Goal: Task Accomplishment & Management: Manage account settings

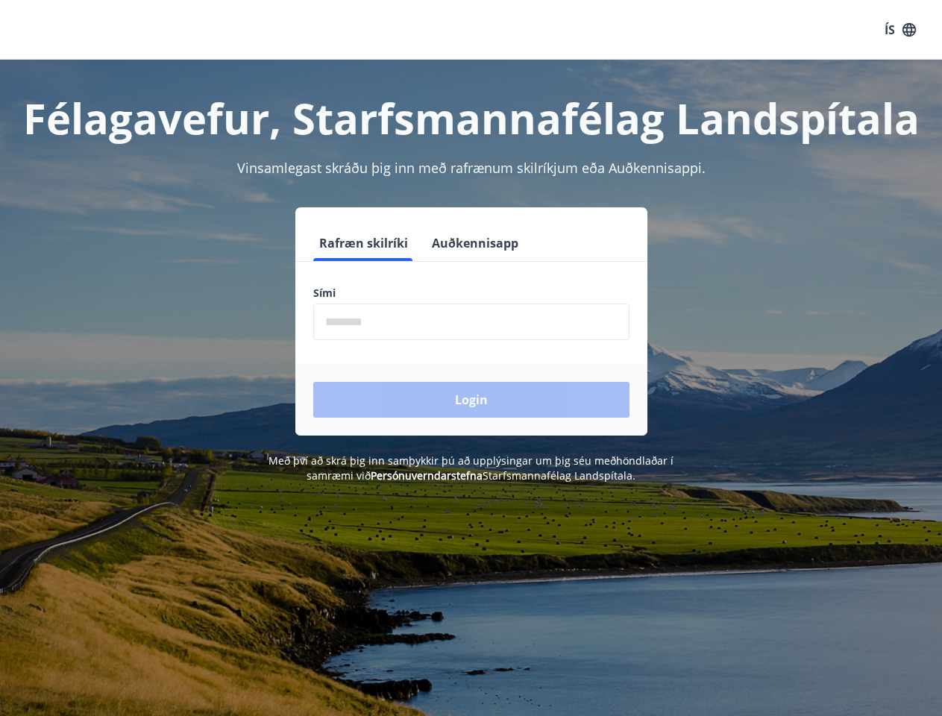
click at [470, 358] on form "Rafræn skilríki Auðkennisapp Sími ​ Login" at bounding box center [471, 330] width 352 height 210
click at [900, 30] on button "ÍS" at bounding box center [900, 29] width 48 height 27
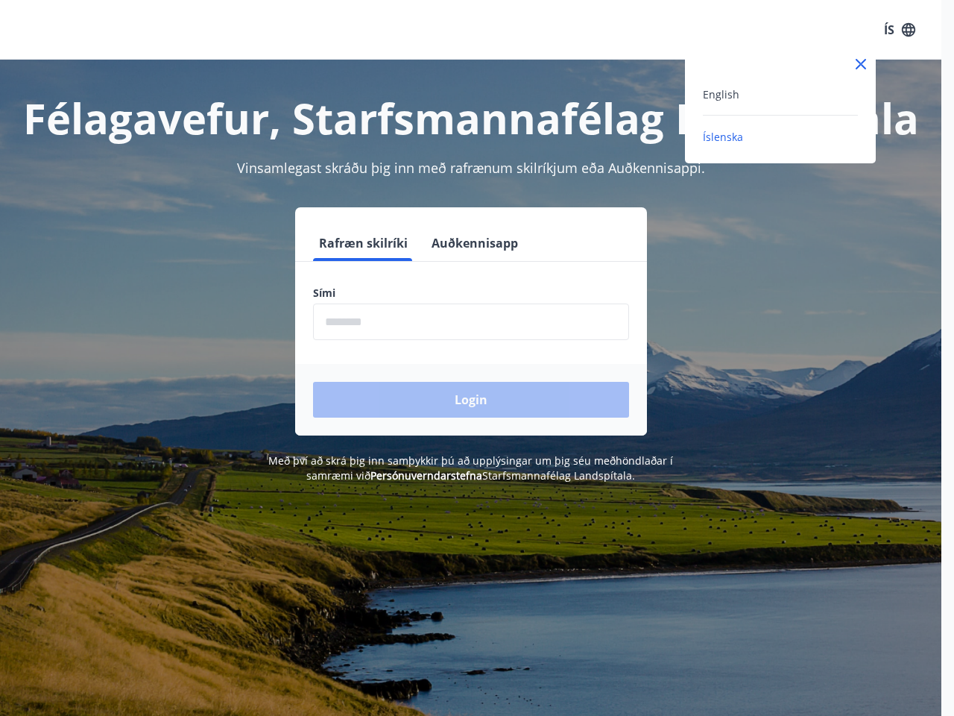
click at [362, 243] on div at bounding box center [477, 358] width 954 height 716
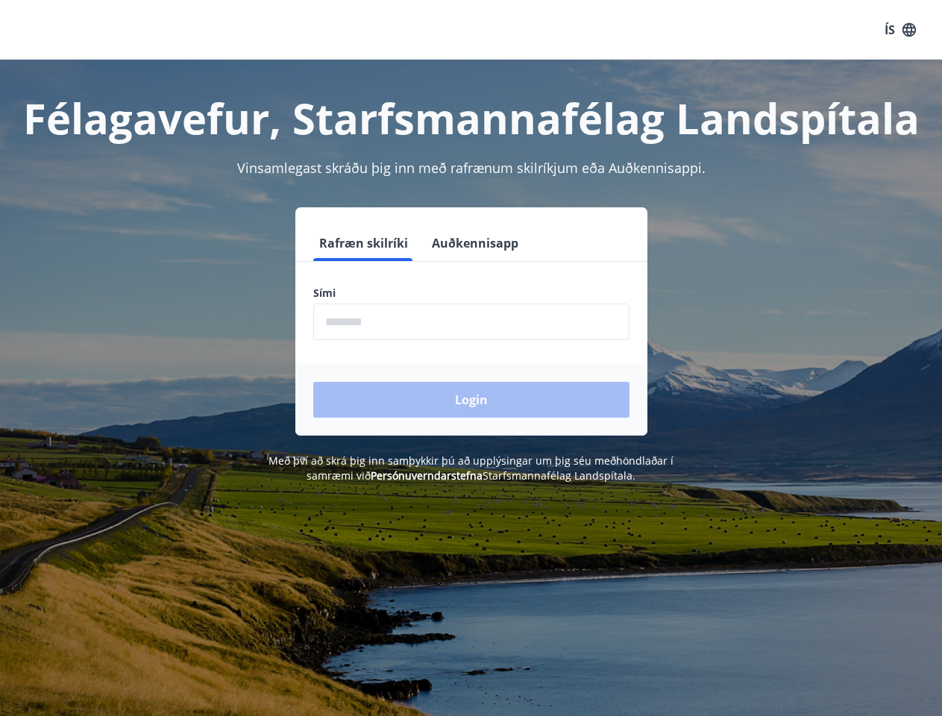
click at [473, 243] on button "Auðkennisapp" at bounding box center [475, 243] width 98 height 36
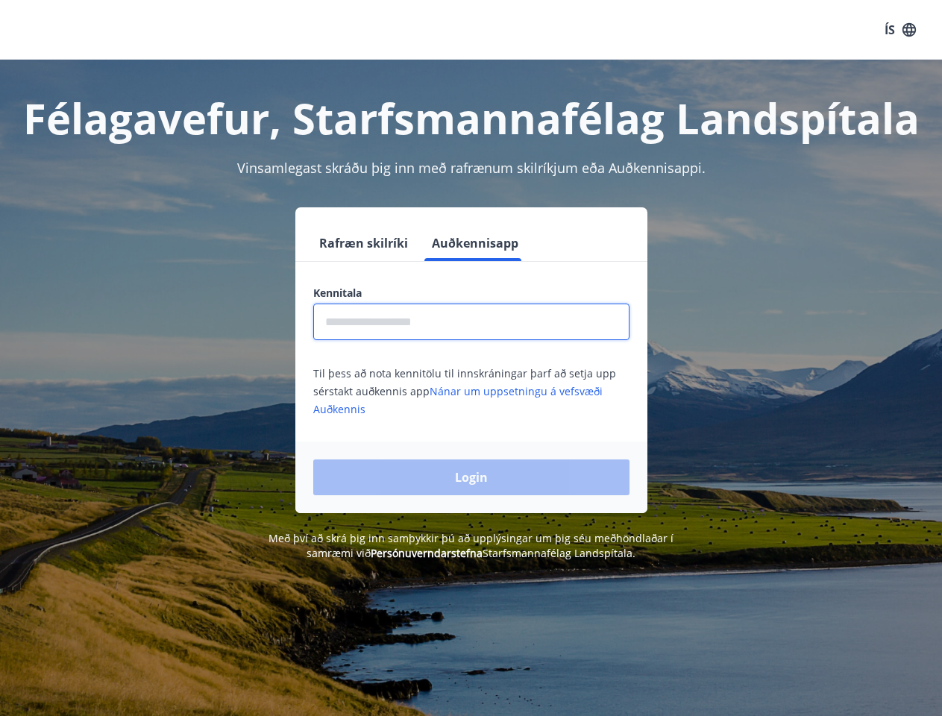
click at [471, 321] on input "text" at bounding box center [471, 321] width 316 height 37
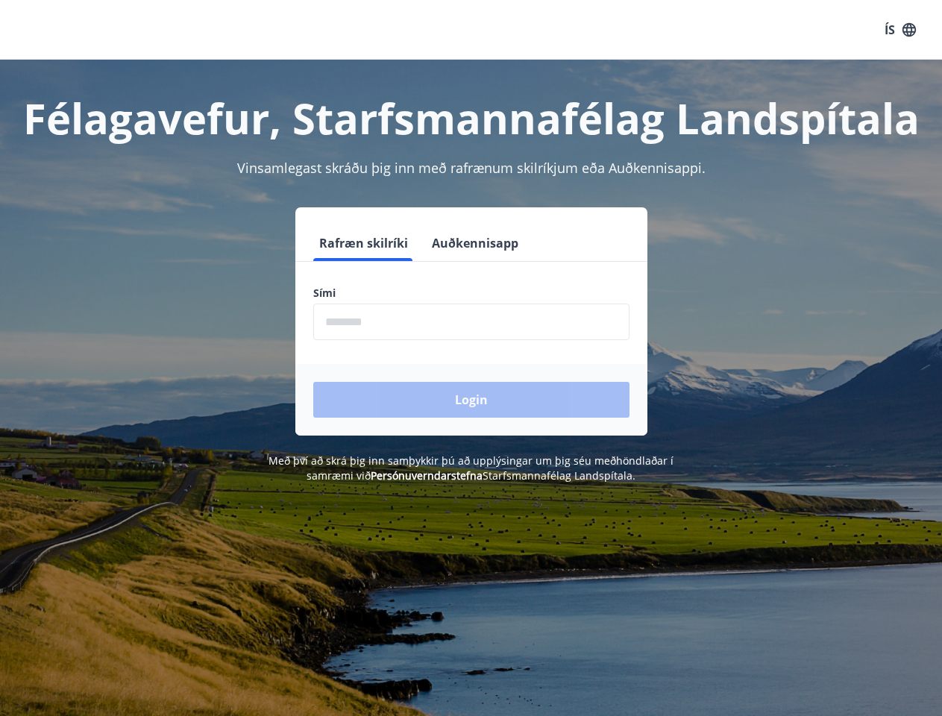
click at [470, 358] on form "Rafræn skilríki Auðkennisapp Sími ​ Login" at bounding box center [471, 330] width 352 height 210
click at [900, 30] on button "ÍS" at bounding box center [900, 29] width 48 height 27
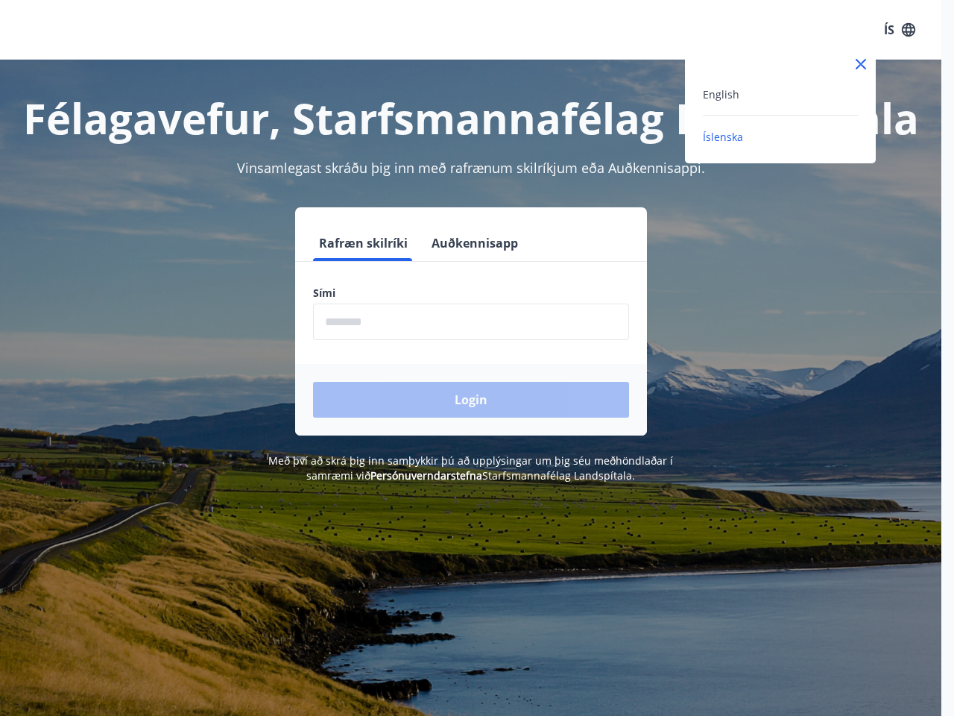
click at [362, 243] on div at bounding box center [477, 358] width 954 height 716
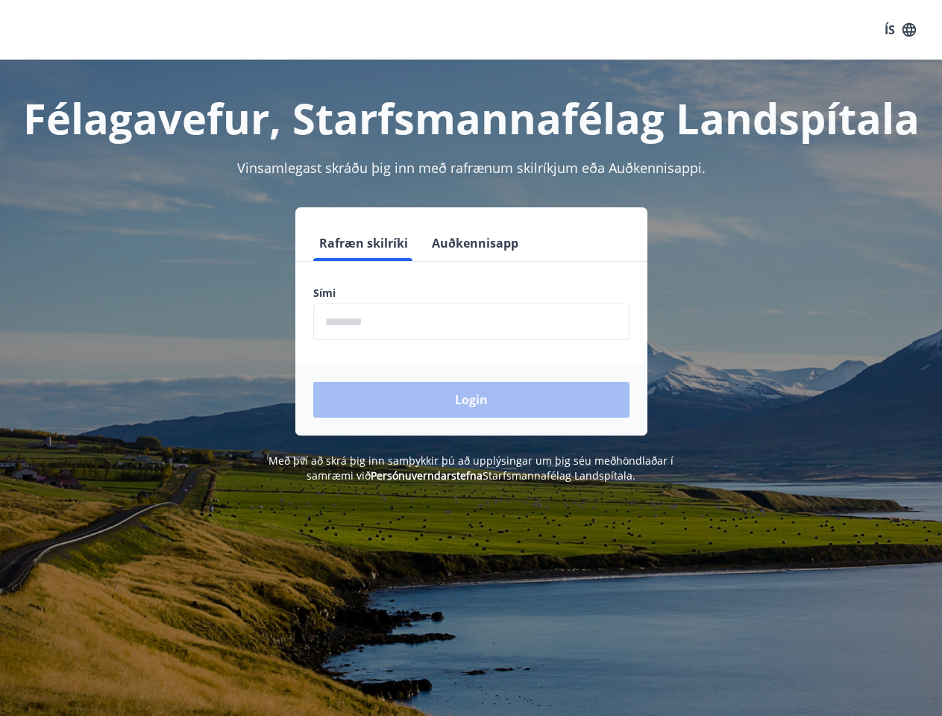
click at [473, 243] on button "Auðkennisapp" at bounding box center [475, 243] width 98 height 36
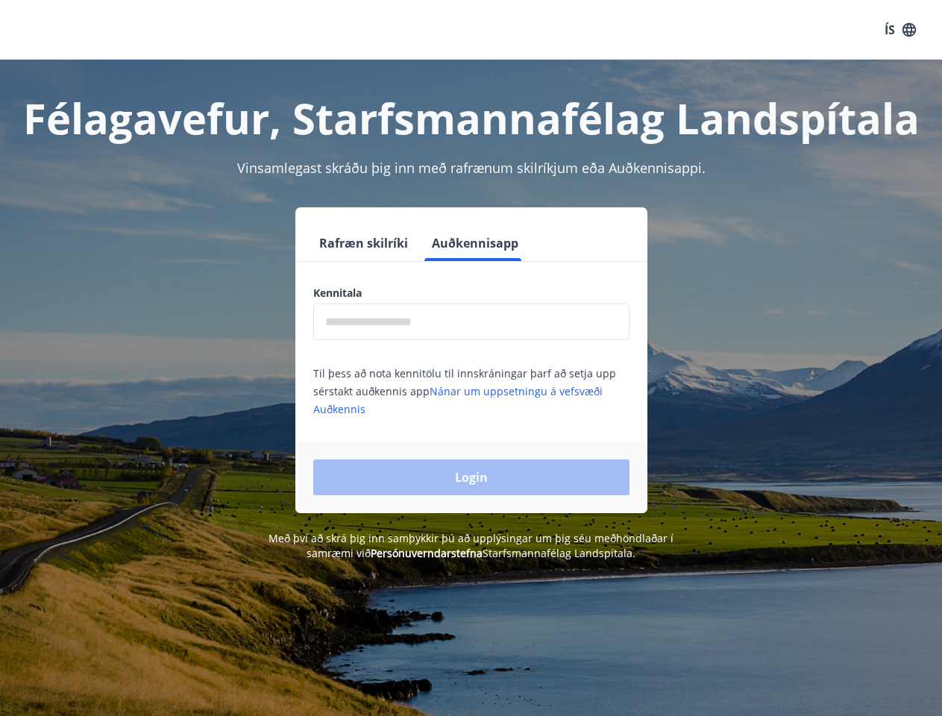
click at [471, 321] on input "text" at bounding box center [471, 321] width 316 height 37
